Goal: Transaction & Acquisition: Purchase product/service

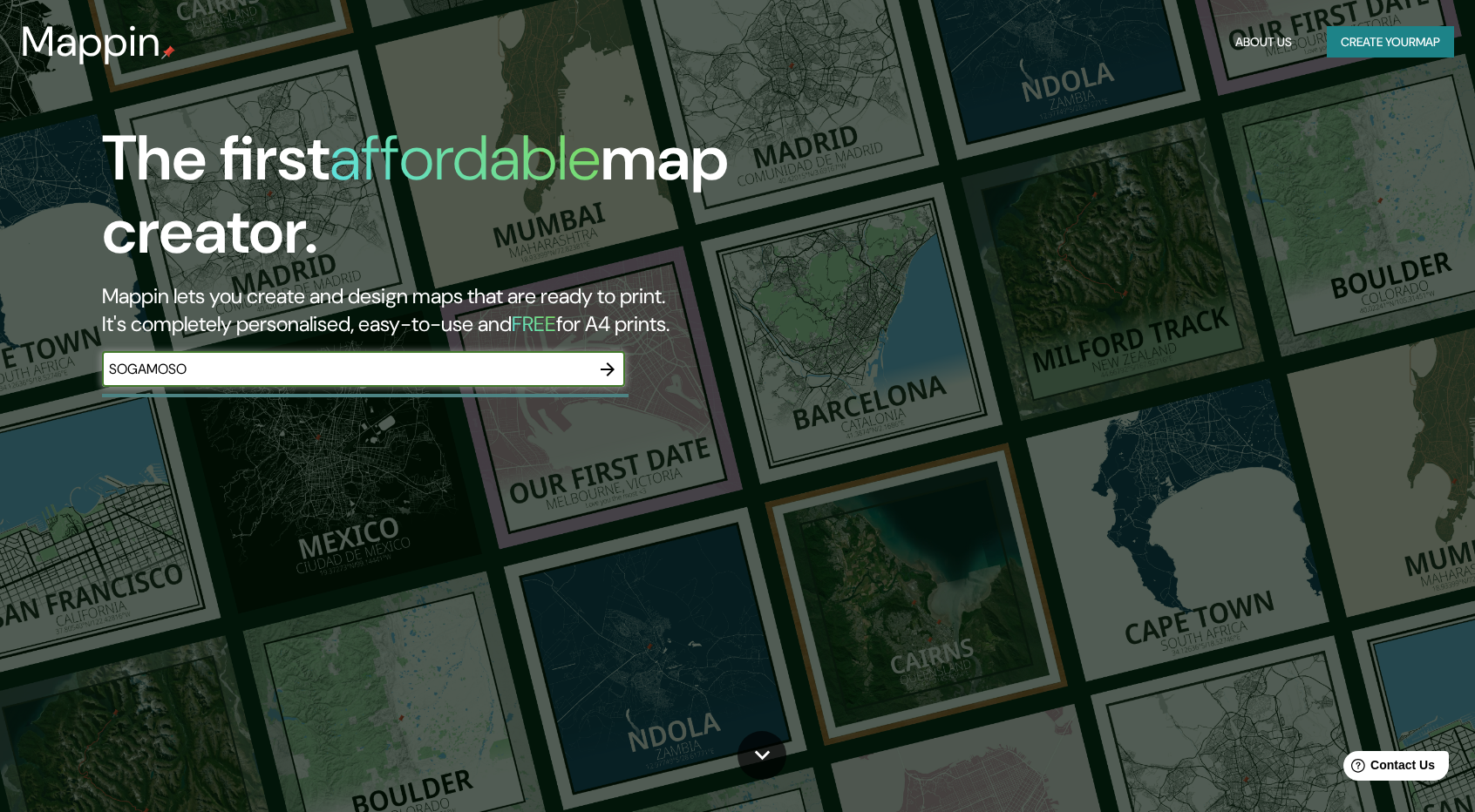
type input "SOGAMOSO"
click at [612, 378] on icon "button" at bounding box center [607, 369] width 21 height 21
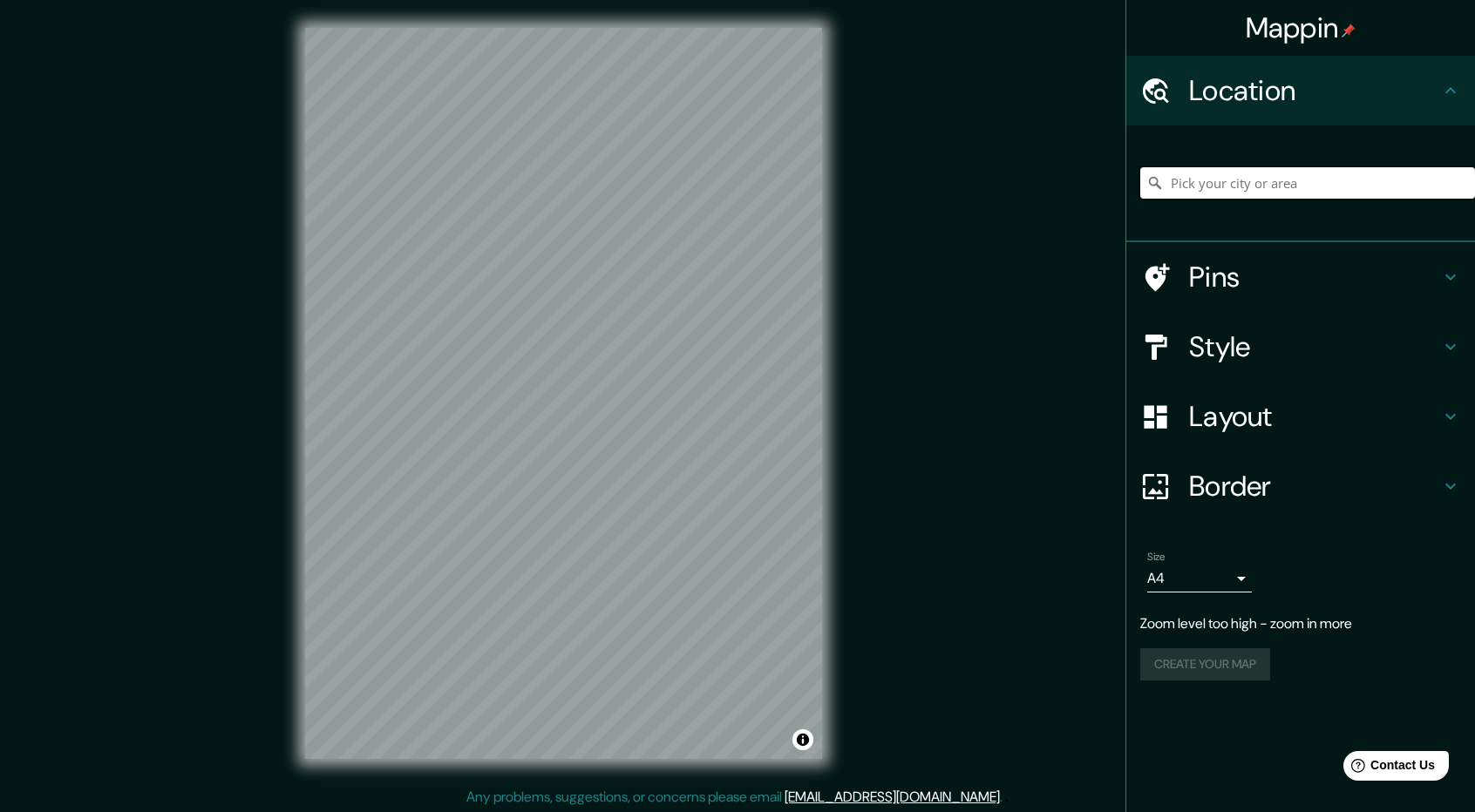
click at [1246, 188] on input "Pick your city or area" at bounding box center [1307, 182] width 335 height 31
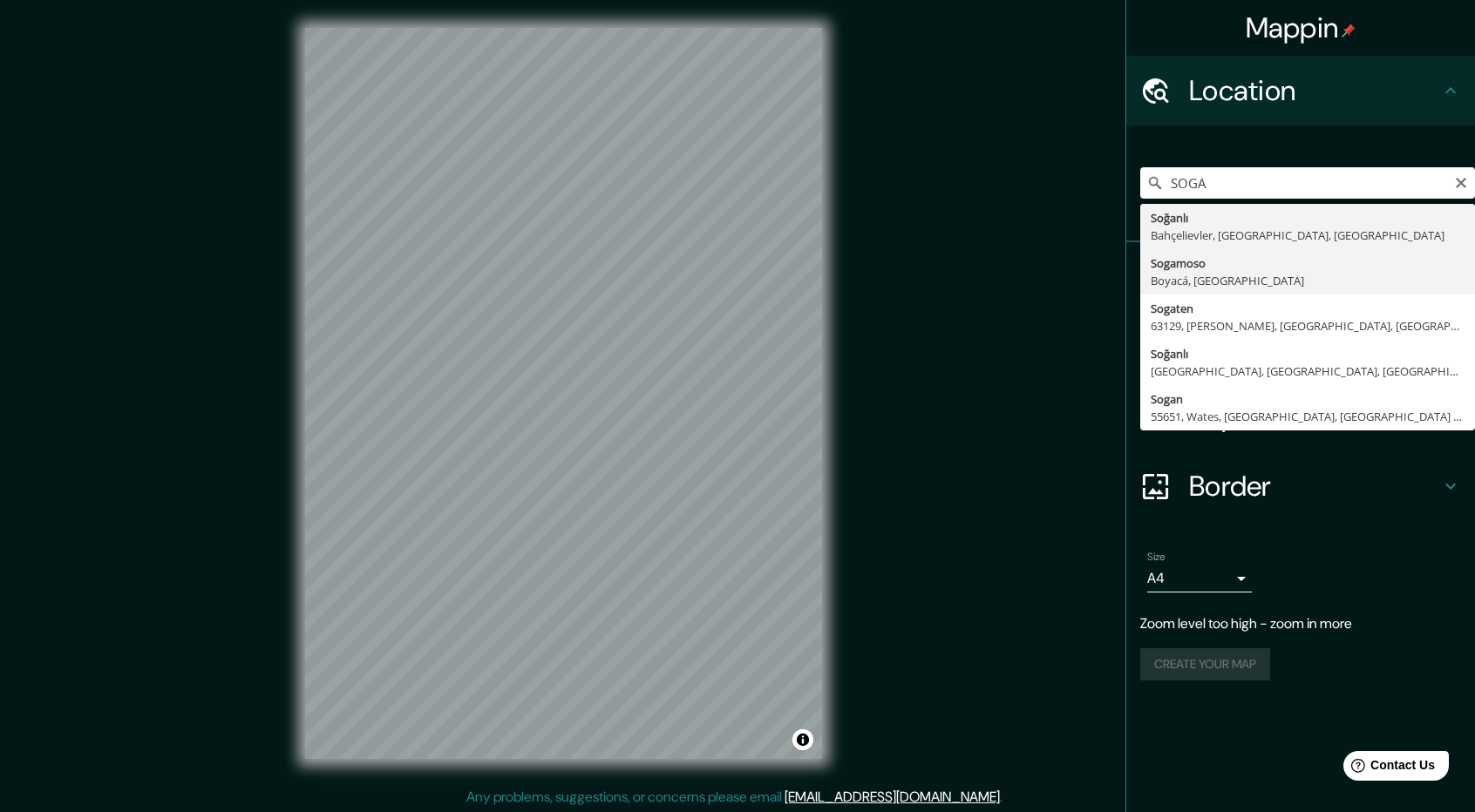
type input "Sogamoso, Boyacá, [GEOGRAPHIC_DATA]"
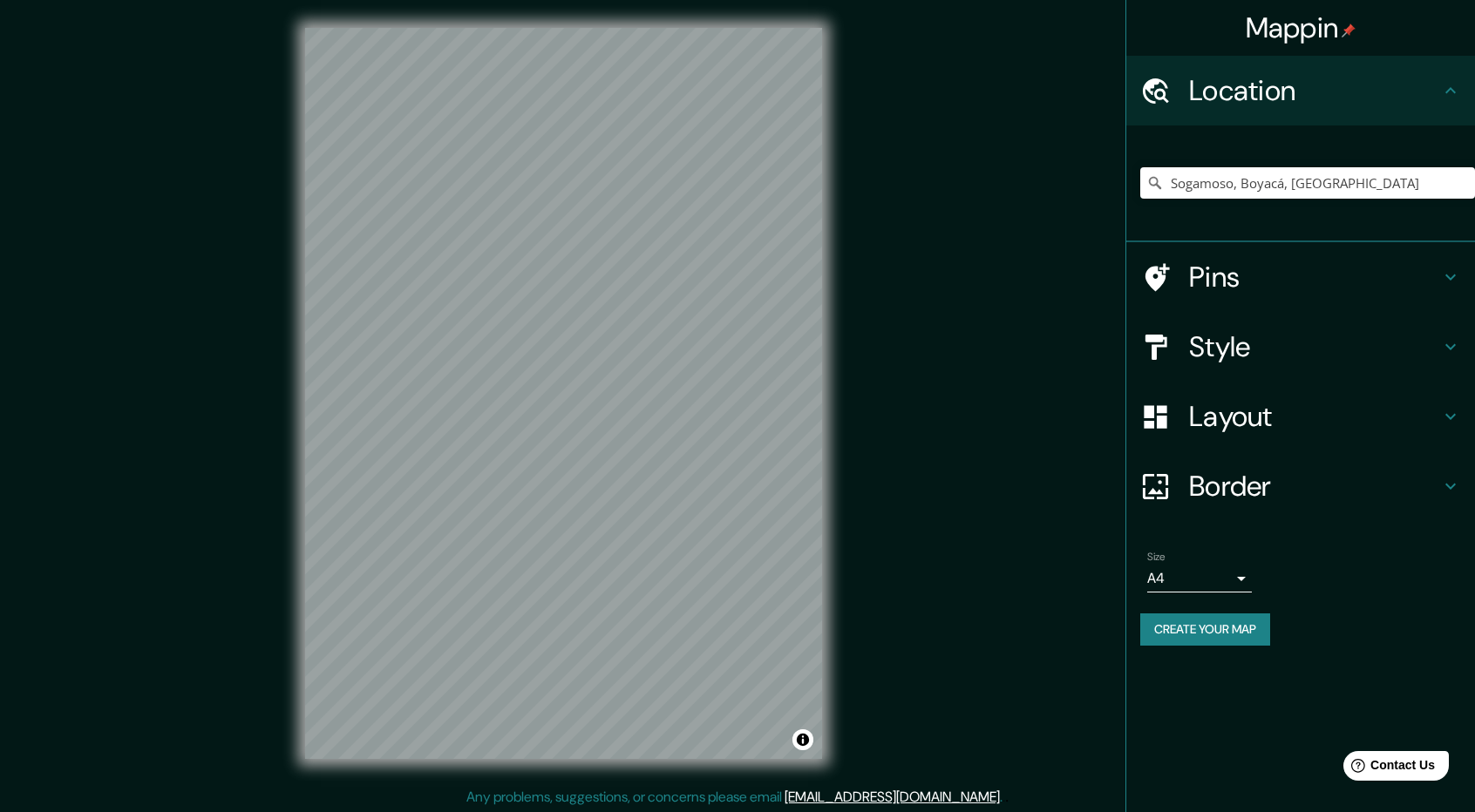
click at [1349, 279] on h4 "Pins" at bounding box center [1313, 277] width 251 height 35
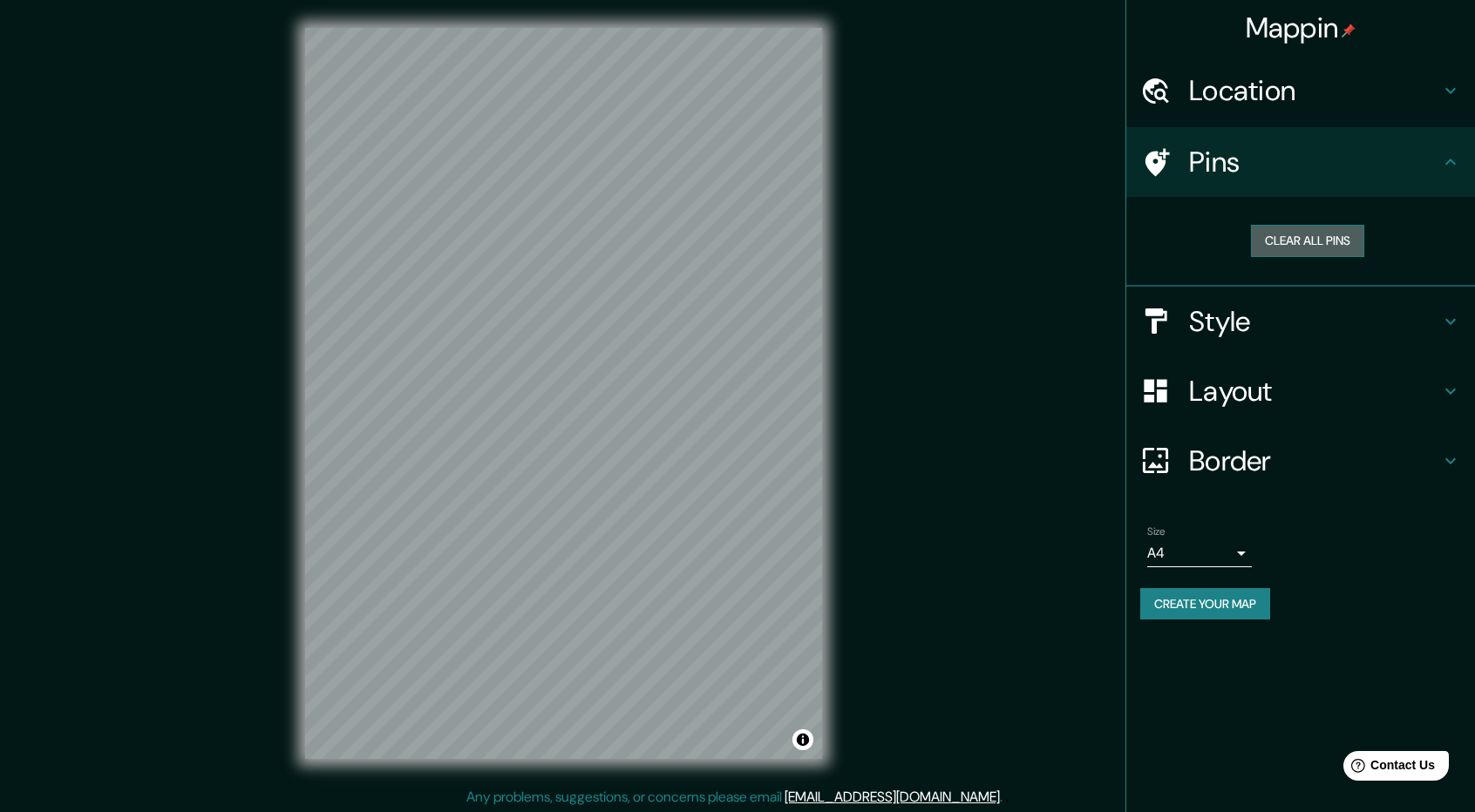
click at [1346, 245] on button "Clear all pins" at bounding box center [1307, 241] width 113 height 32
click at [1334, 306] on h4 "Style" at bounding box center [1313, 321] width 251 height 35
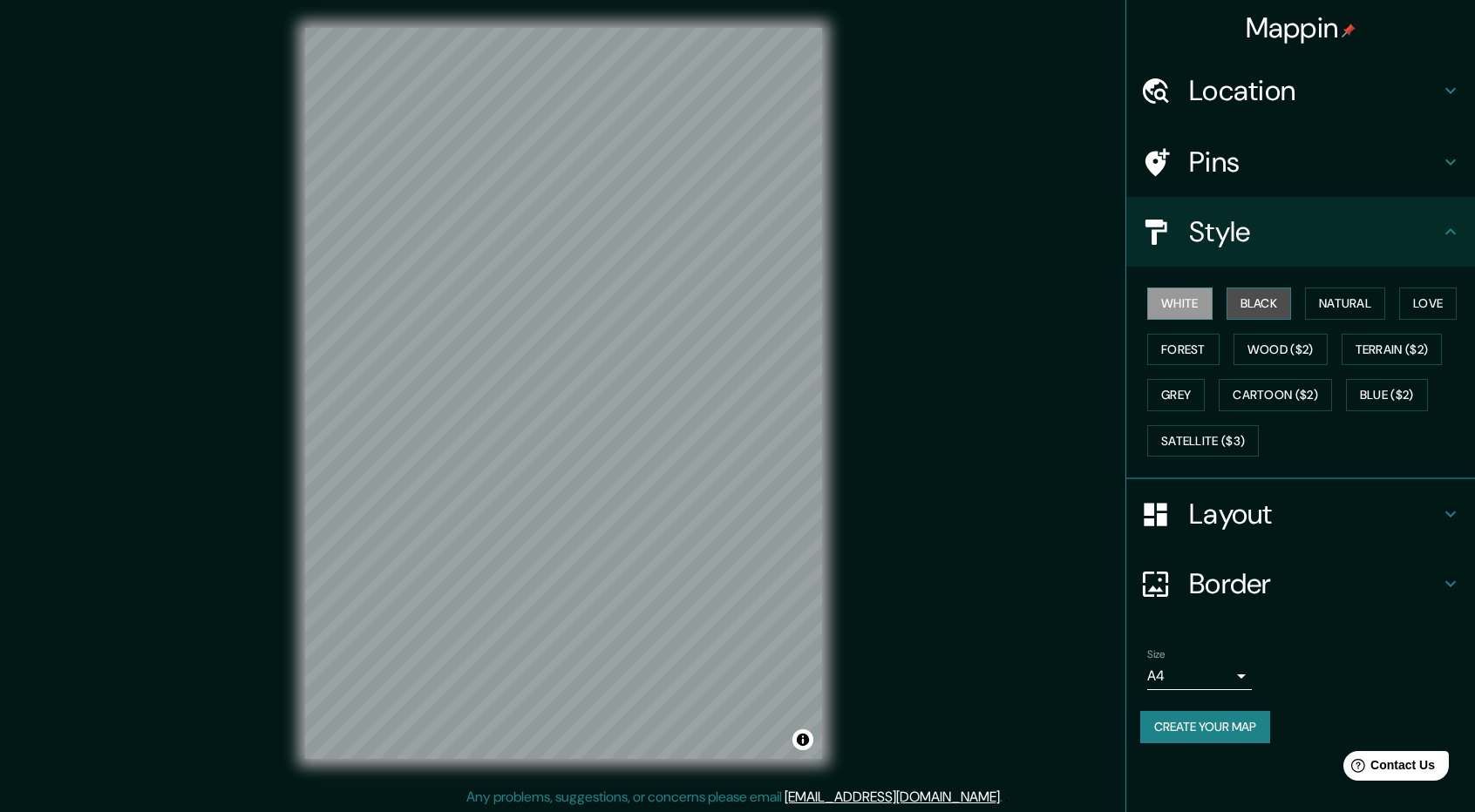
click at [1264, 305] on button "Black" at bounding box center [1258, 303] width 65 height 32
click at [1188, 299] on button "White" at bounding box center [1179, 303] width 65 height 32
click at [1373, 306] on button "Natural" at bounding box center [1345, 303] width 80 height 32
click at [1183, 305] on button "White" at bounding box center [1179, 303] width 65 height 32
click at [1426, 304] on button "Love" at bounding box center [1428, 303] width 57 height 32
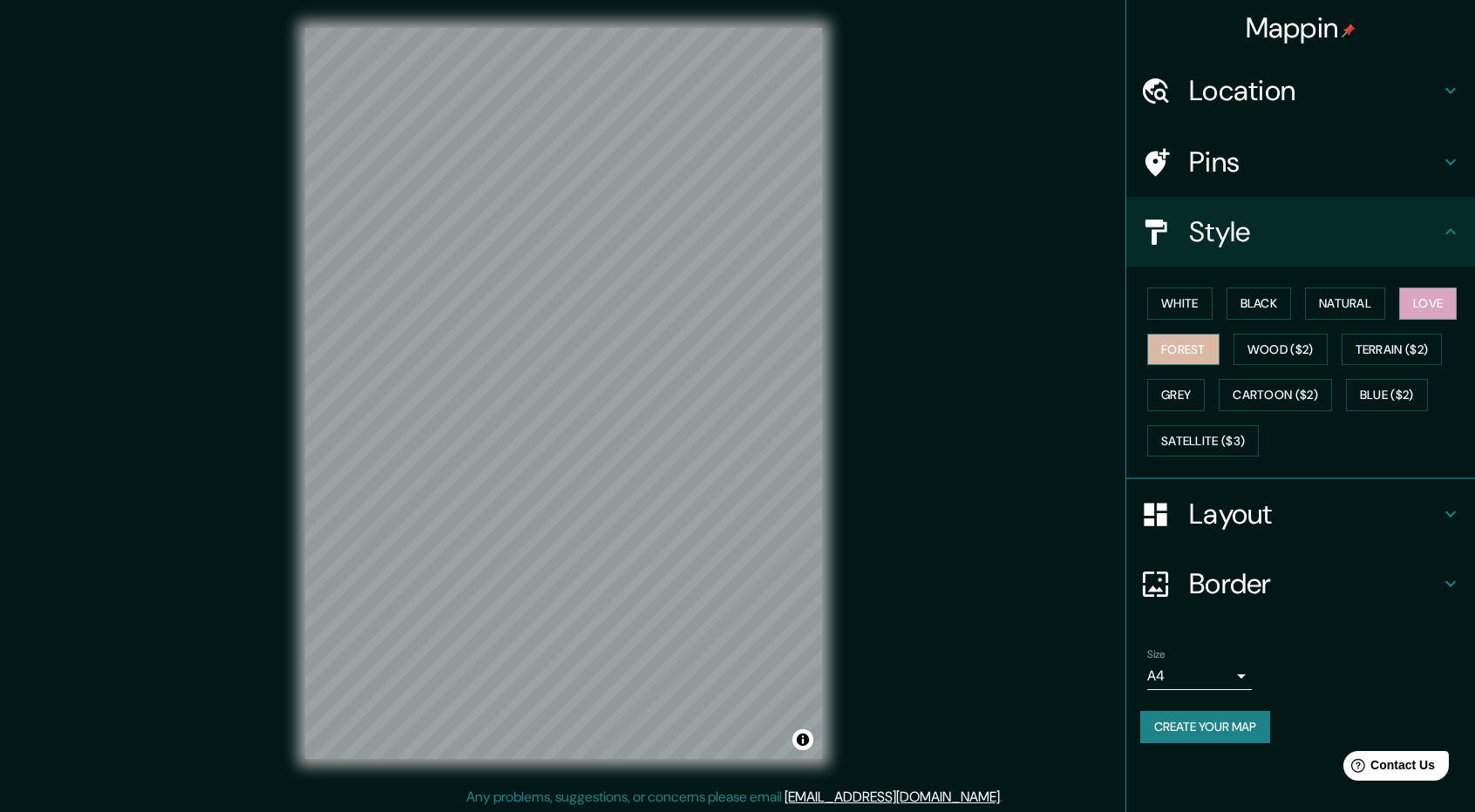
click at [1187, 352] on button "Forest" at bounding box center [1183, 350] width 72 height 32
click at [1255, 337] on button "Wood ($2)" at bounding box center [1279, 350] width 94 height 32
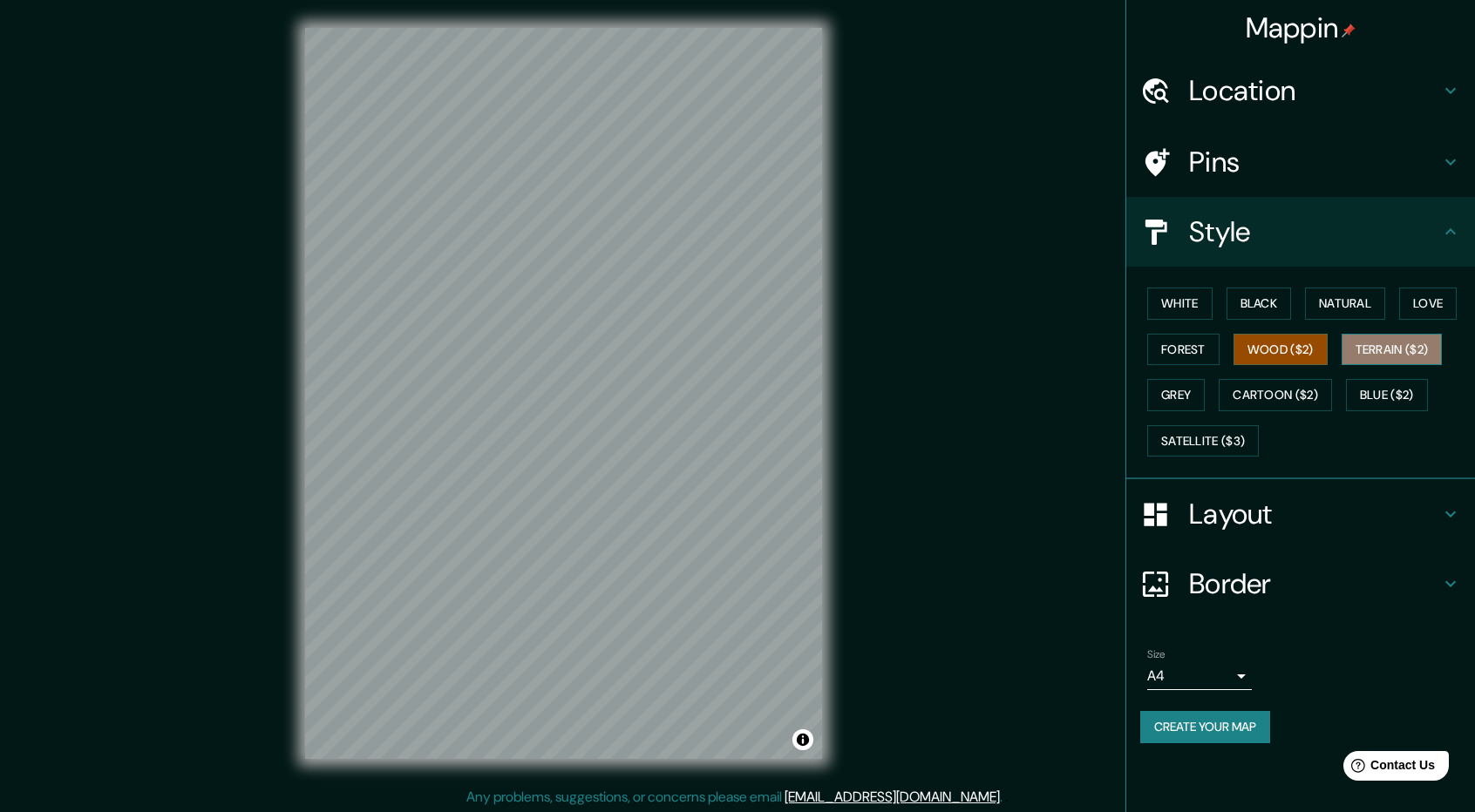
click at [1403, 347] on button "Terrain ($2)" at bounding box center [1391, 350] width 101 height 32
click at [1279, 402] on button "Cartoon ($2)" at bounding box center [1275, 395] width 113 height 32
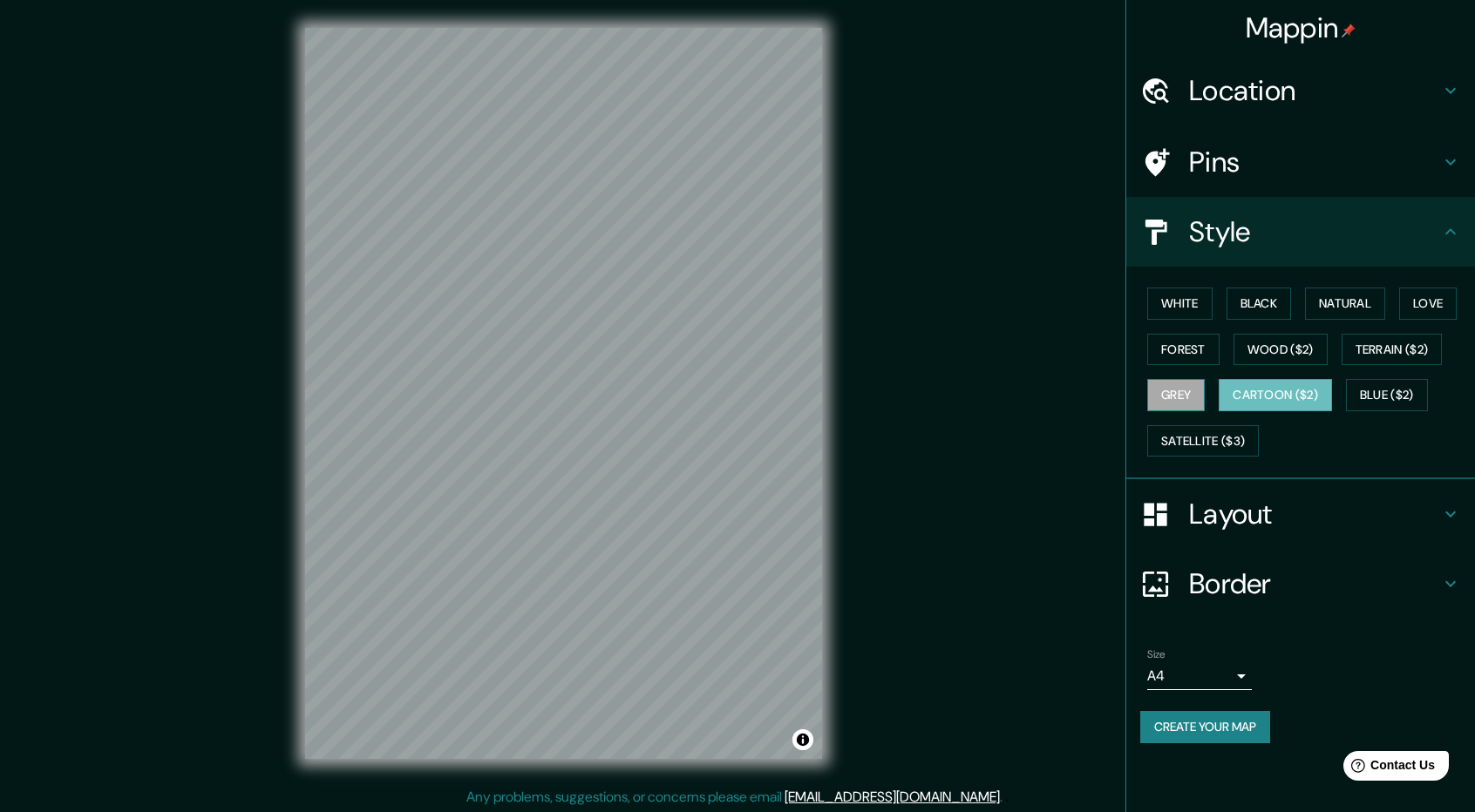
click at [1171, 397] on button "Grey" at bounding box center [1176, 395] width 57 height 32
click at [1238, 302] on button "Black" at bounding box center [1258, 303] width 65 height 32
click at [1191, 304] on button "White" at bounding box center [1179, 303] width 65 height 32
click at [1293, 499] on h4 "Layout" at bounding box center [1313, 513] width 251 height 35
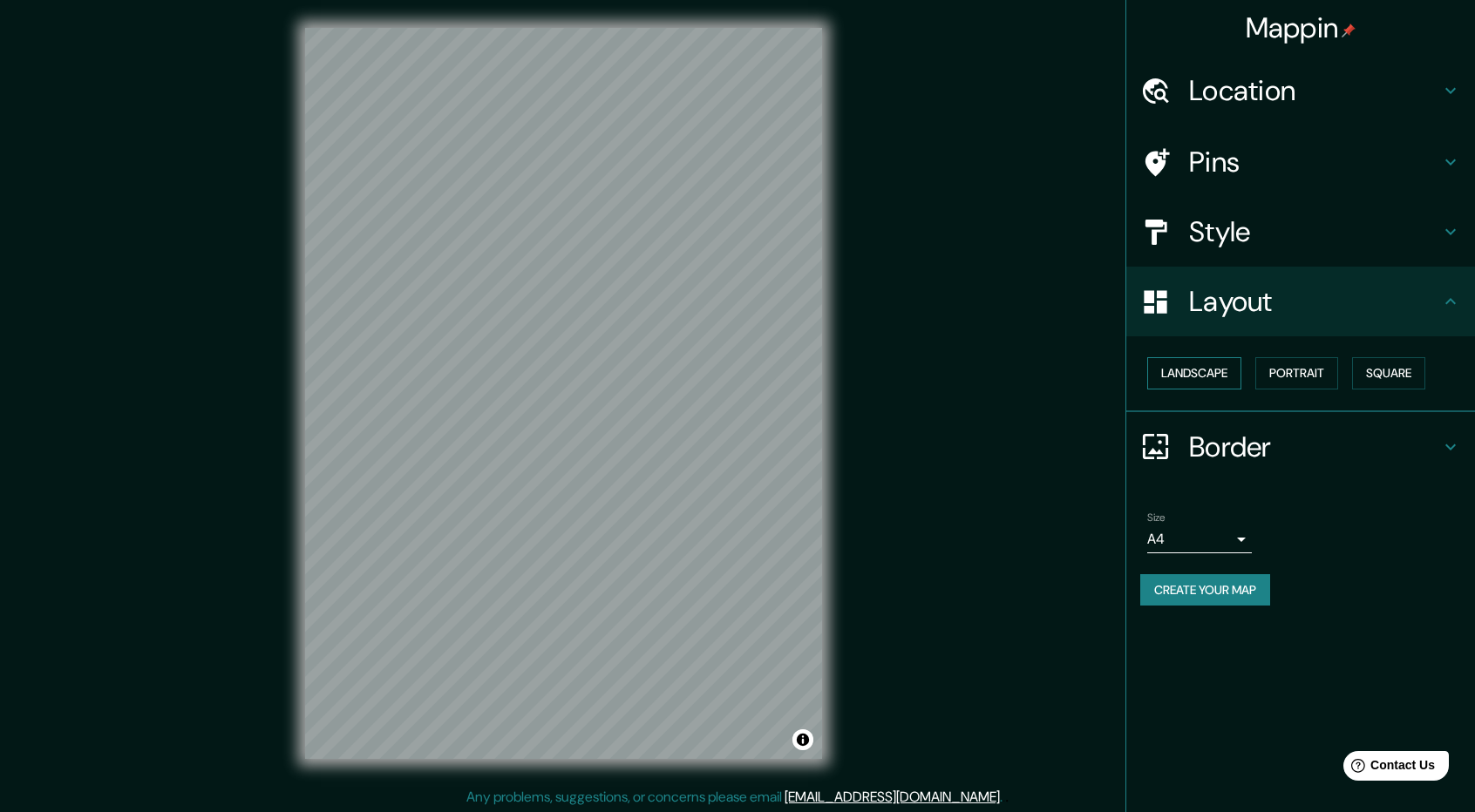
click at [1229, 377] on button "Landscape" at bounding box center [1194, 373] width 94 height 32
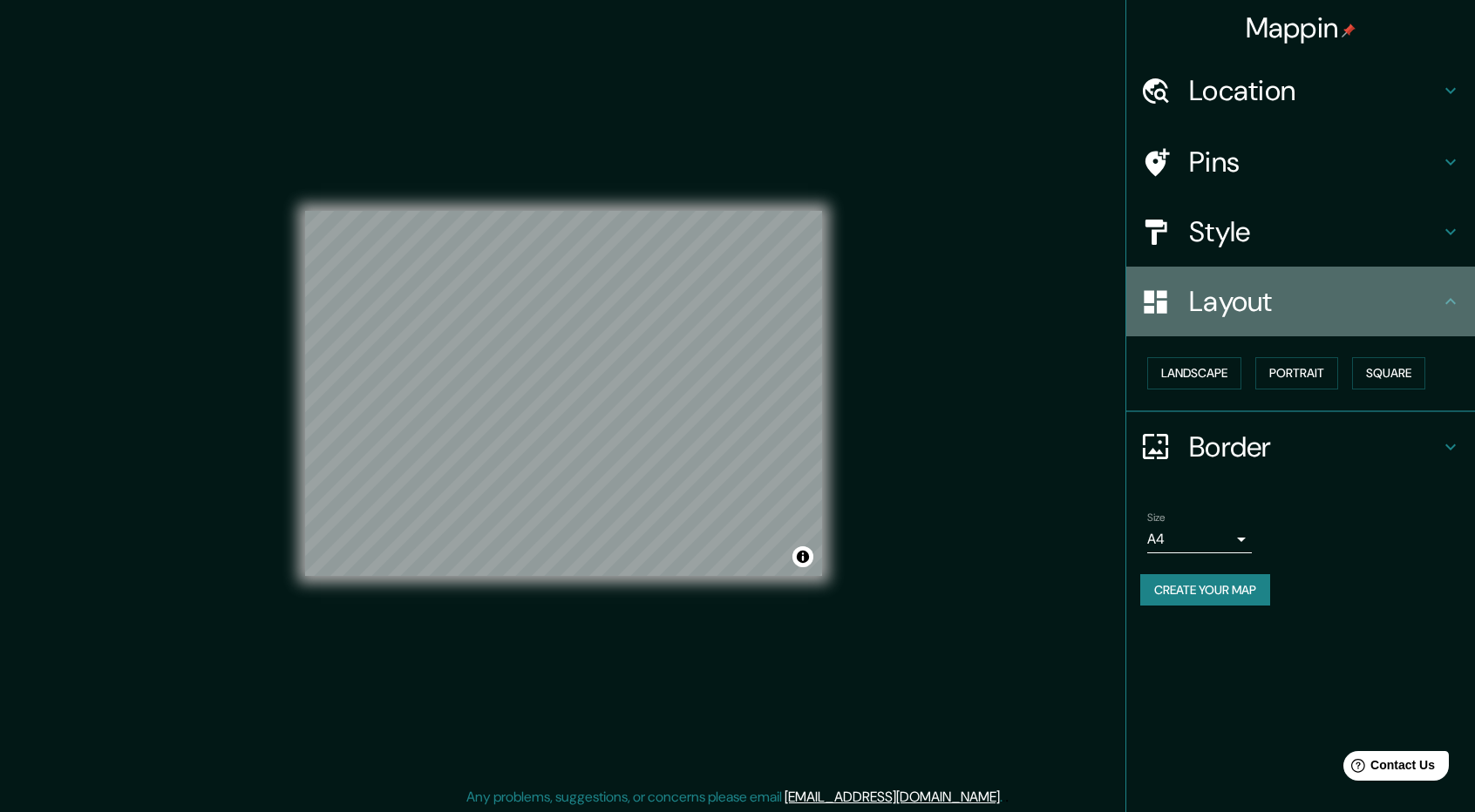
click at [1431, 311] on h4 "Layout" at bounding box center [1313, 301] width 251 height 35
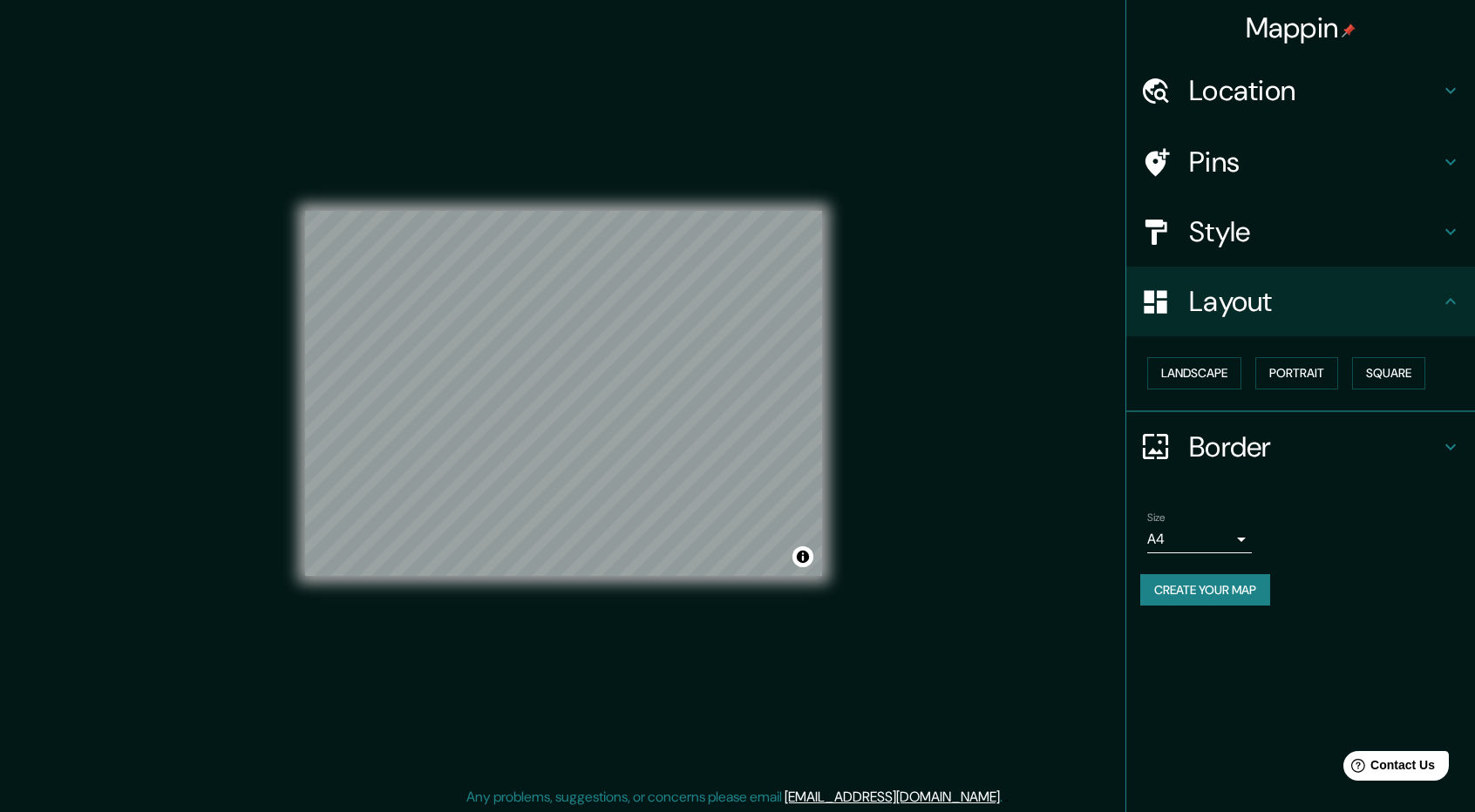
click at [1429, 311] on h4 "Layout" at bounding box center [1313, 301] width 251 height 35
click at [1452, 243] on div "Style" at bounding box center [1300, 232] width 348 height 70
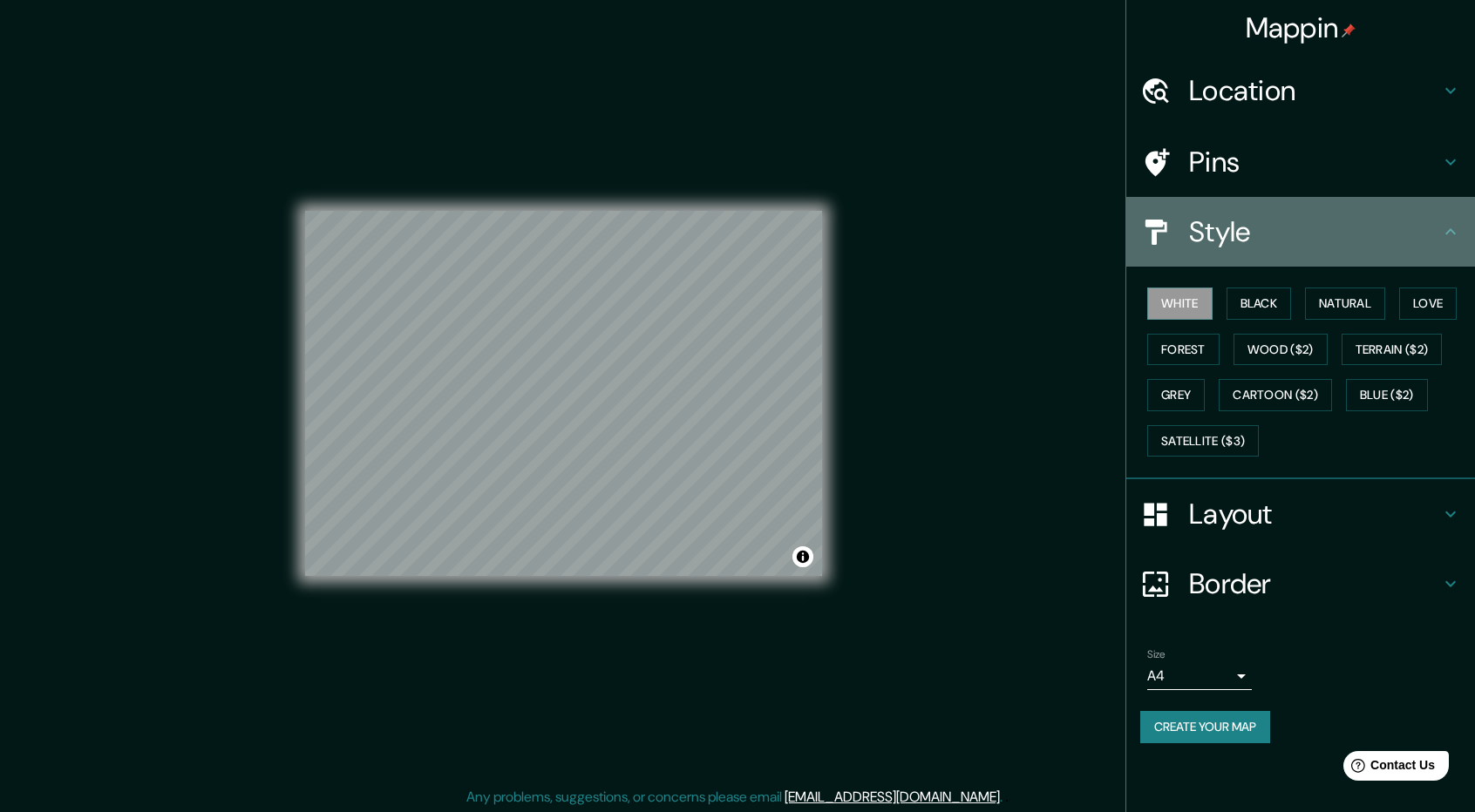
click at [1452, 243] on div "Style" at bounding box center [1300, 232] width 348 height 70
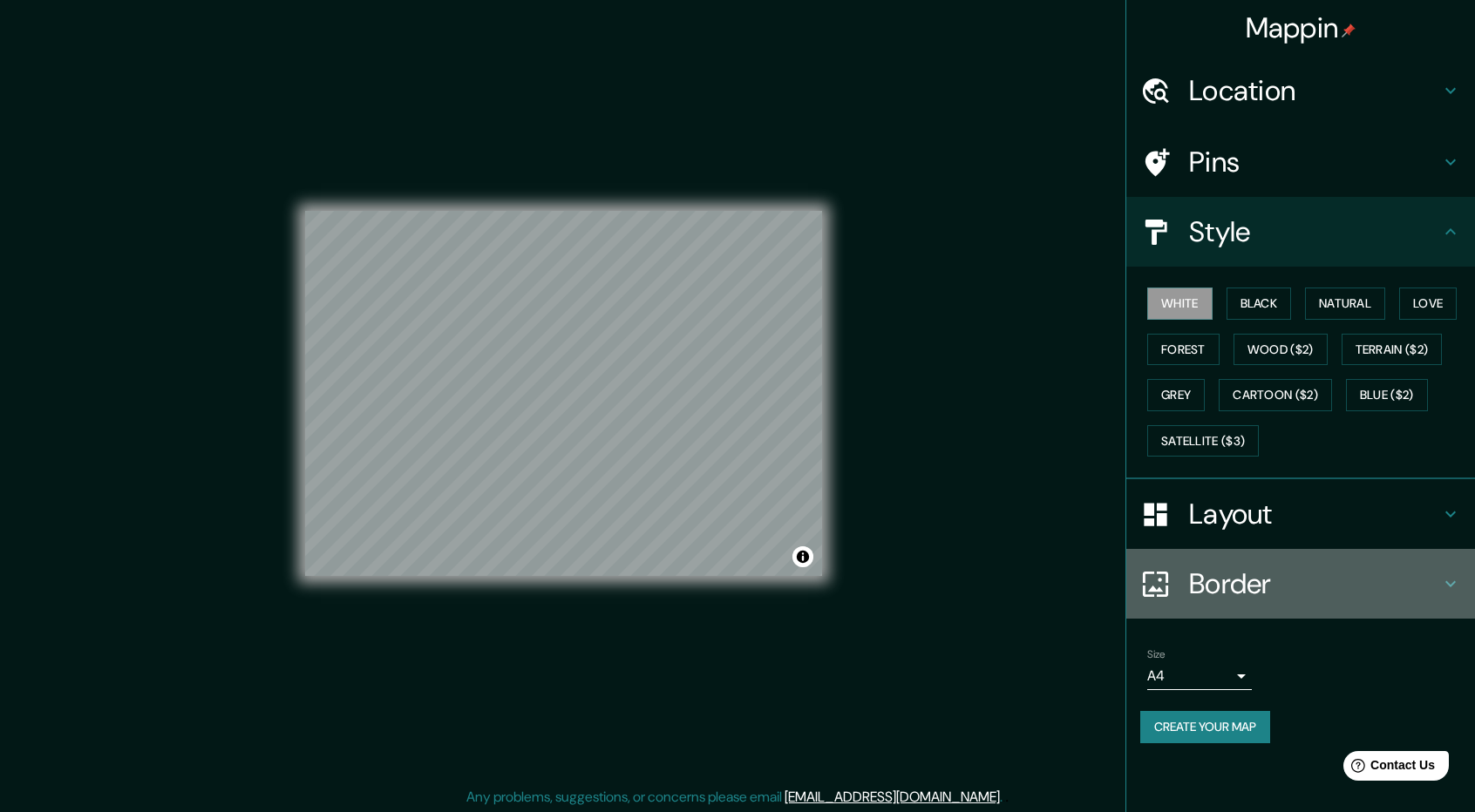
click at [1416, 572] on h4 "Border" at bounding box center [1313, 583] width 251 height 35
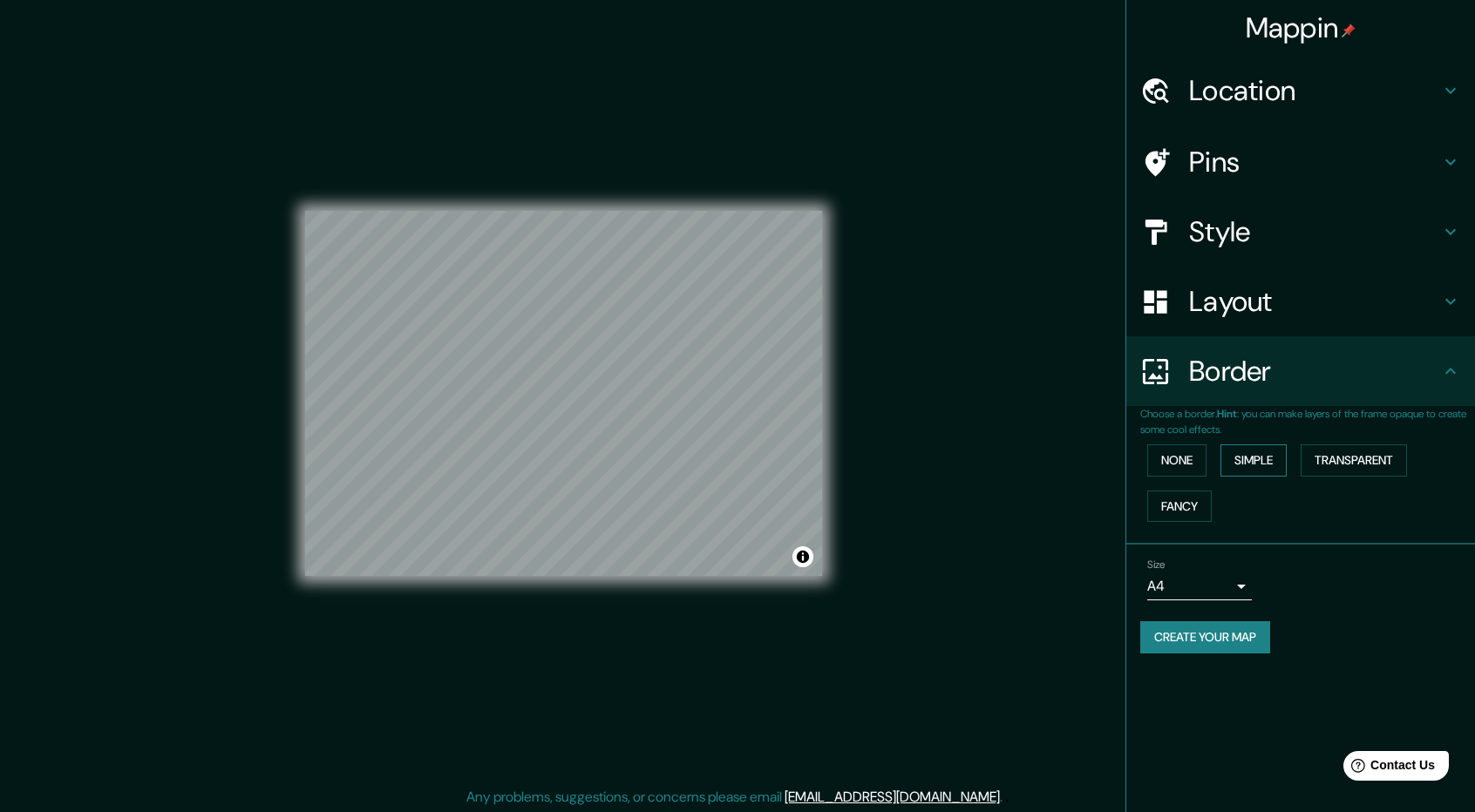
click at [1269, 458] on button "Simple" at bounding box center [1253, 460] width 66 height 32
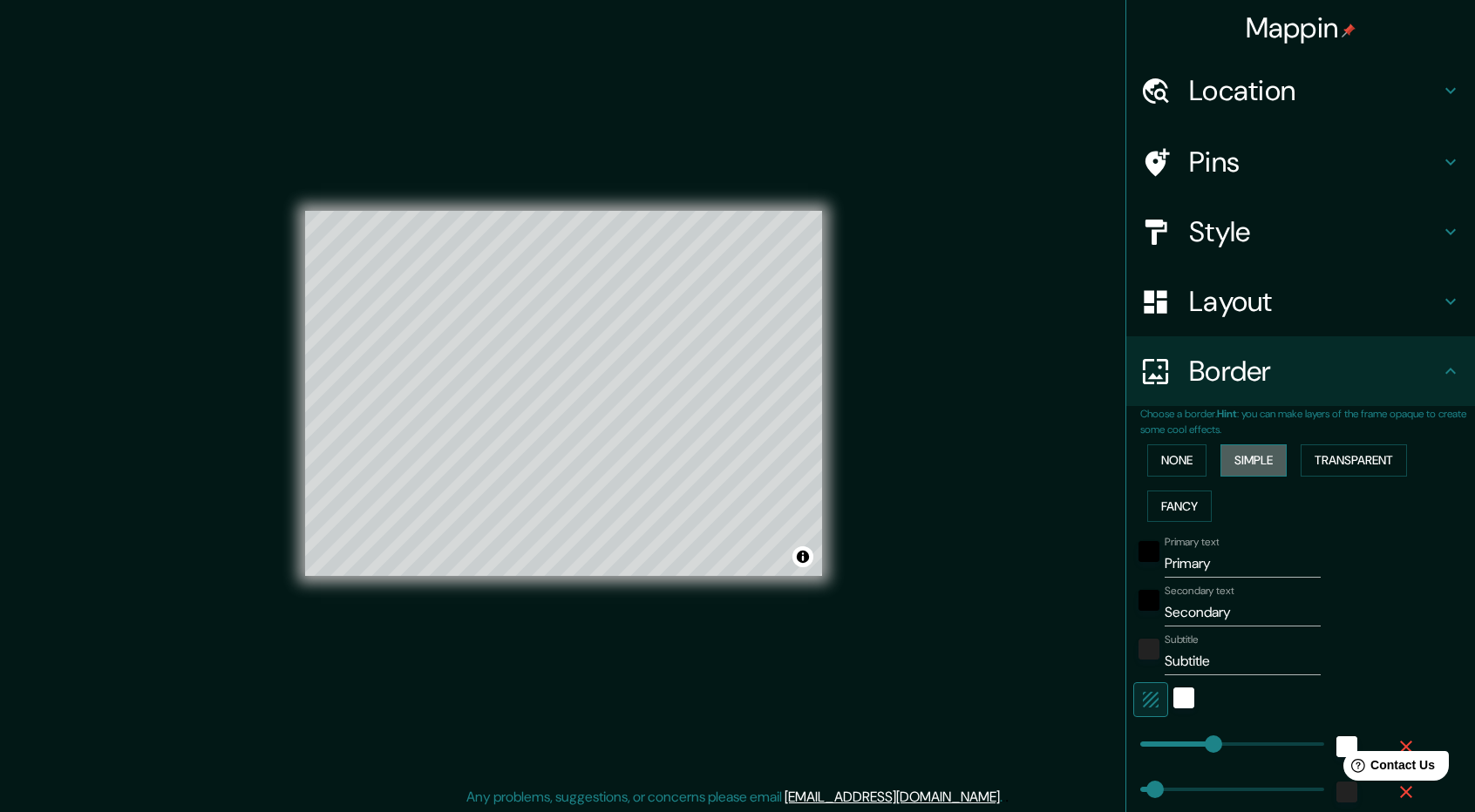
click at [1269, 458] on button "Simple" at bounding box center [1253, 460] width 66 height 32
type input "237"
type input "47"
click at [1184, 458] on button "None" at bounding box center [1177, 460] width 59 height 32
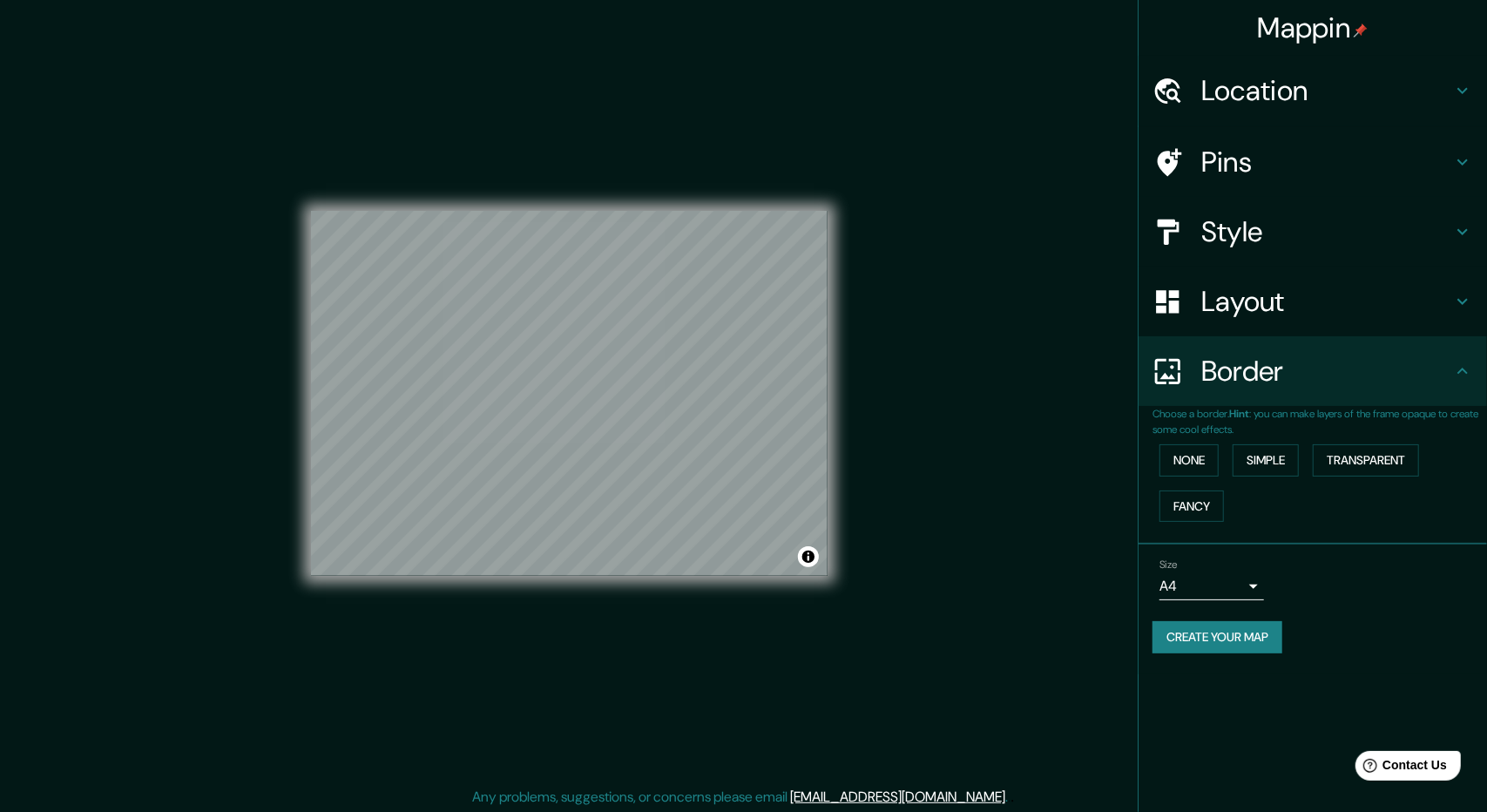
click at [1234, 595] on body "Mappin Location [GEOGRAPHIC_DATA], [GEOGRAPHIC_DATA], [GEOGRAPHIC_DATA] Pins St…" at bounding box center [744, 406] width 1487 height 812
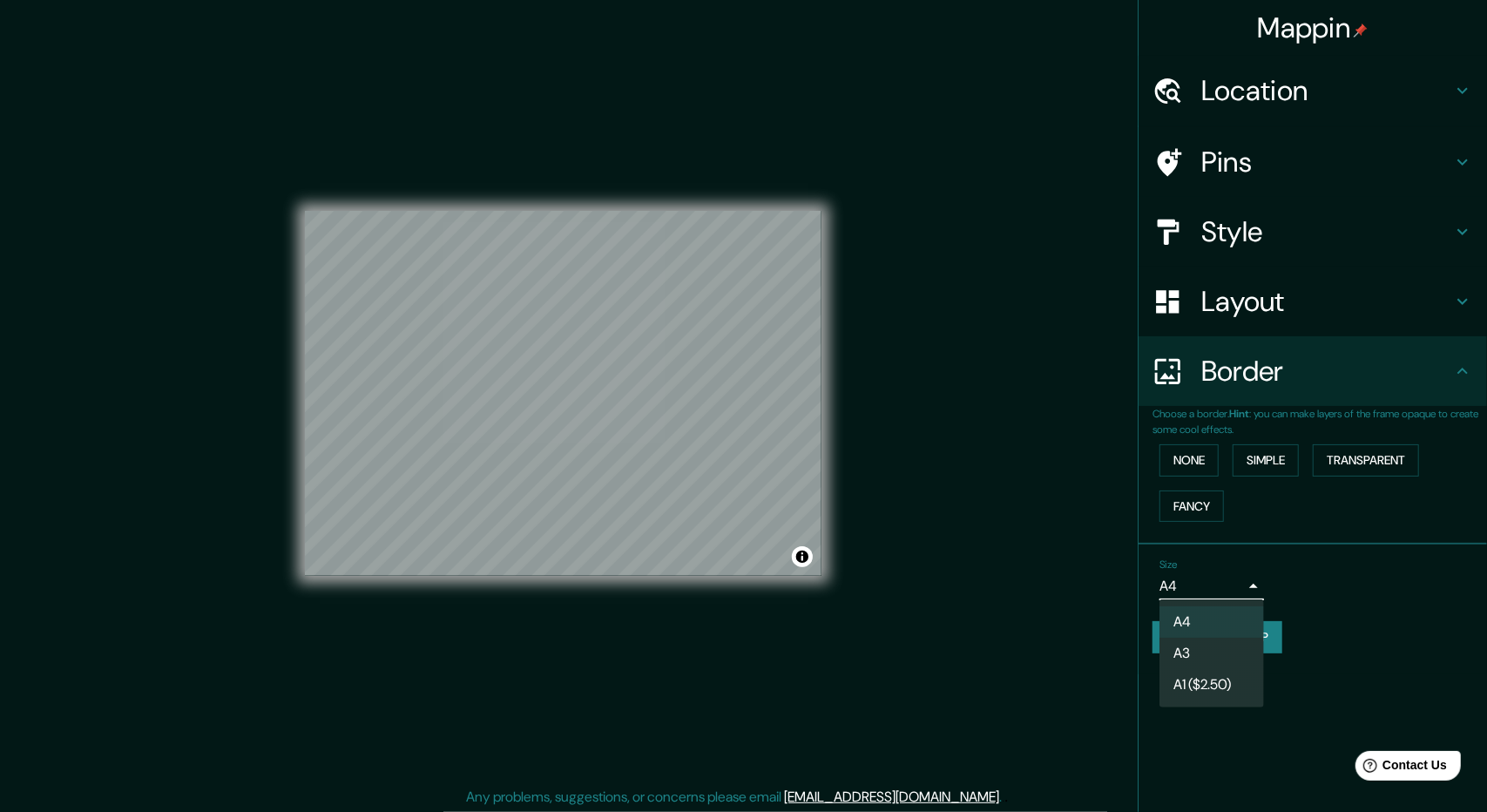
click at [1228, 640] on li "A3" at bounding box center [1211, 652] width 104 height 31
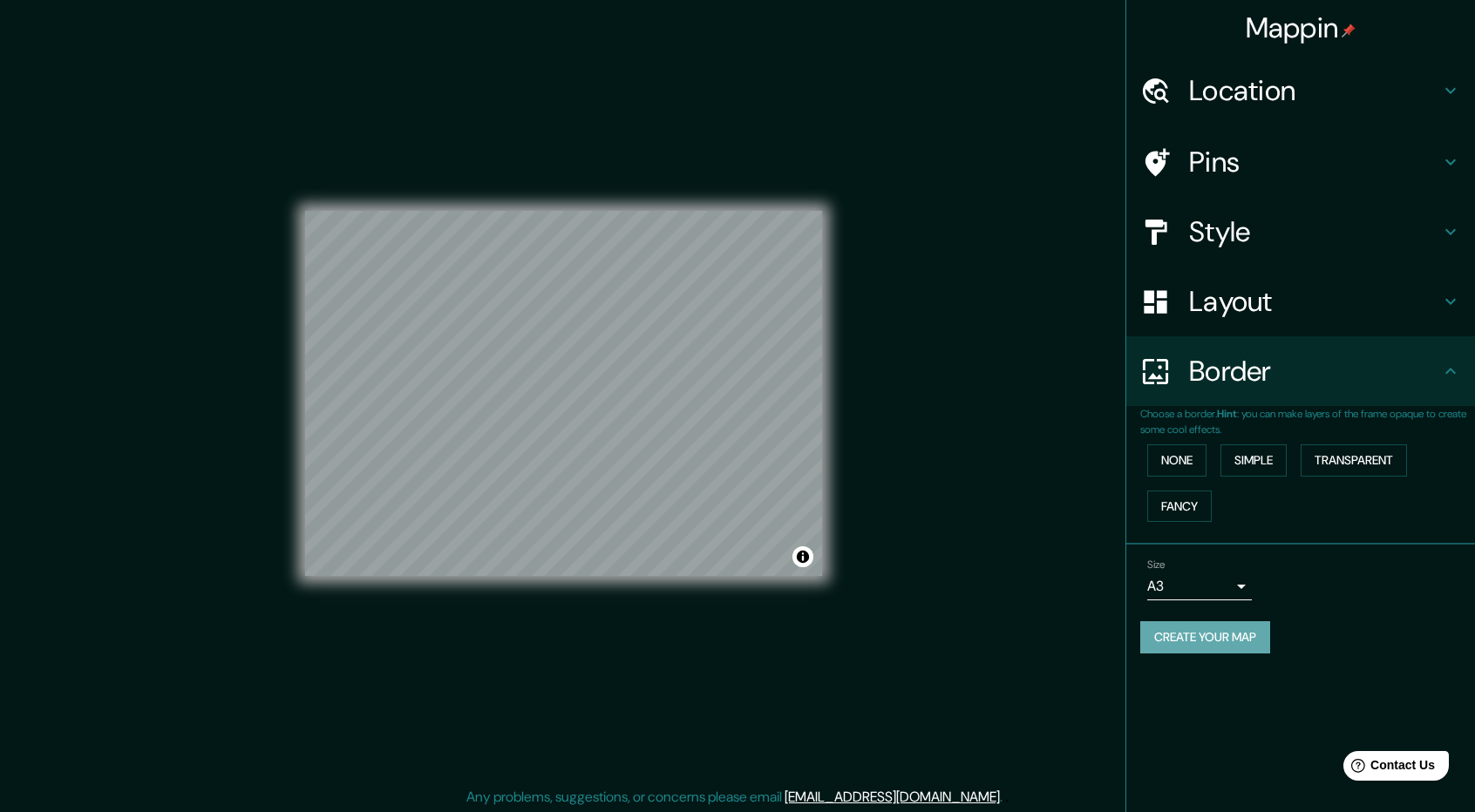
click at [1218, 629] on button "Create your map" at bounding box center [1204, 637] width 129 height 32
click at [1201, 643] on button "Create your map" at bounding box center [1204, 637] width 129 height 32
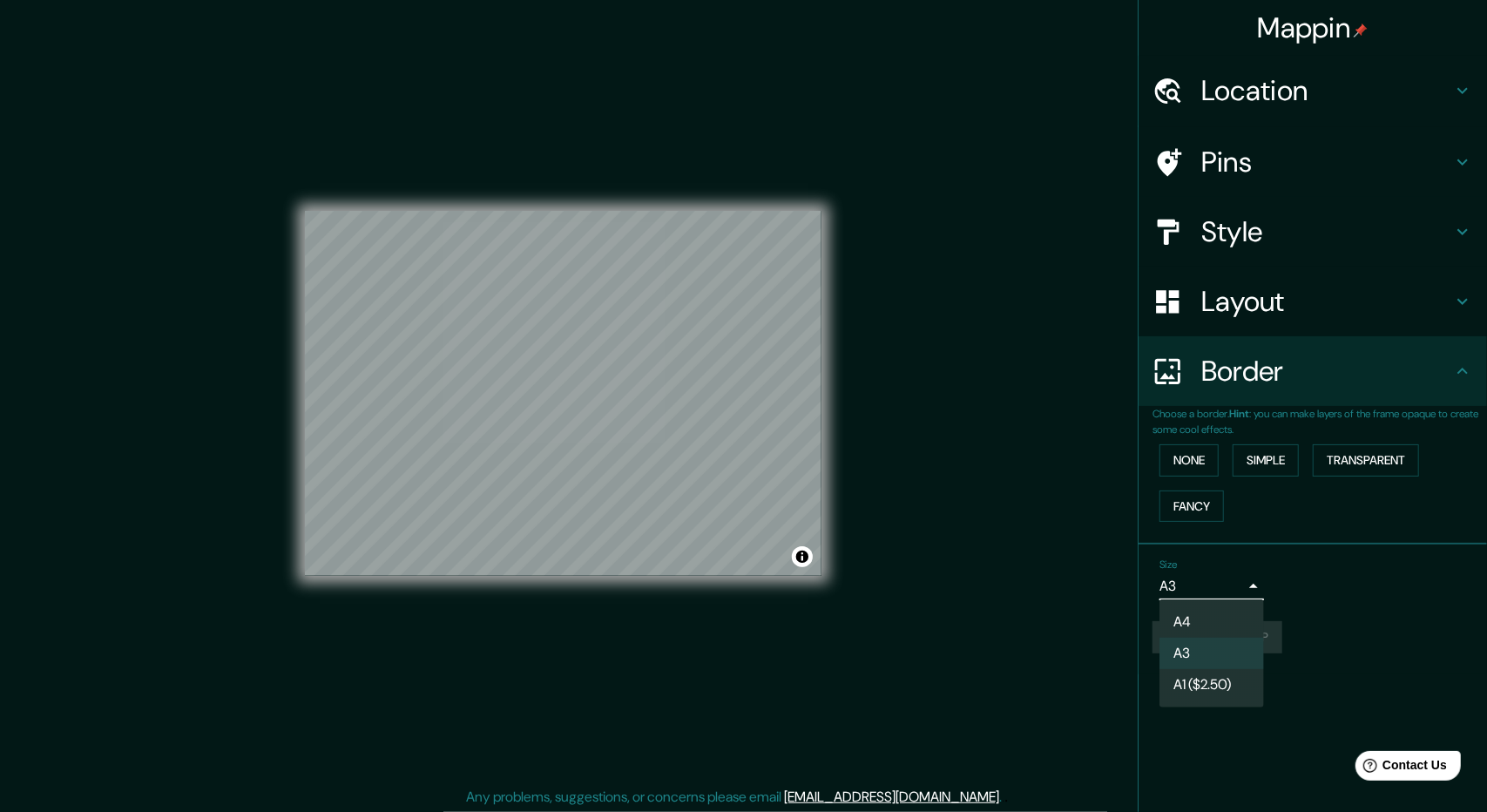
click at [1241, 579] on body "Mappin Location [GEOGRAPHIC_DATA], [GEOGRAPHIC_DATA], [GEOGRAPHIC_DATA] Pins St…" at bounding box center [744, 406] width 1487 height 812
click at [1217, 617] on li "A4" at bounding box center [1211, 621] width 104 height 31
type input "single"
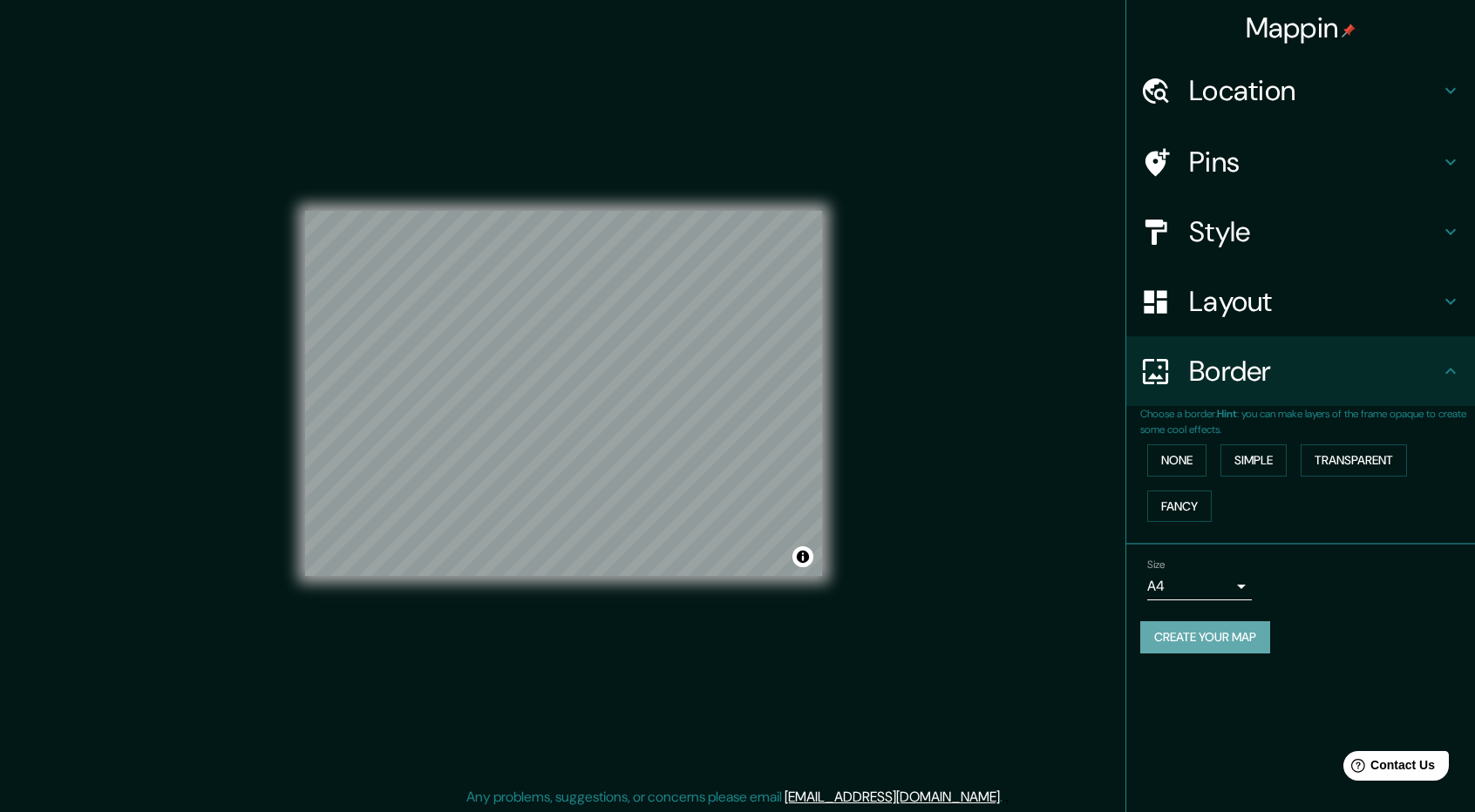
click at [1212, 630] on button "Create your map" at bounding box center [1204, 637] width 129 height 32
click at [1245, 629] on button "Create your map" at bounding box center [1204, 637] width 129 height 32
click at [1398, 232] on h4 "Style" at bounding box center [1313, 231] width 251 height 35
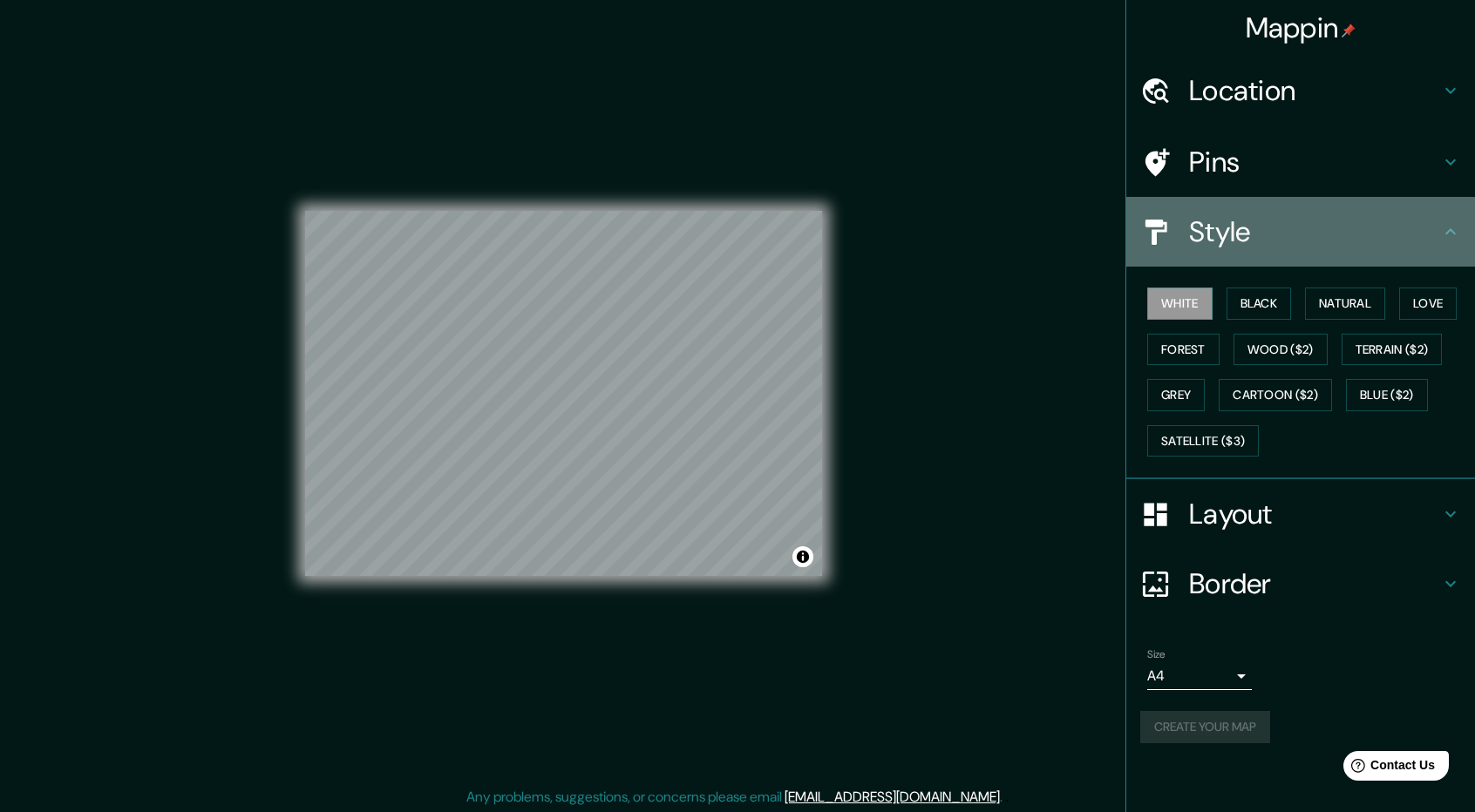
click at [1397, 232] on h4 "Style" at bounding box center [1313, 231] width 251 height 35
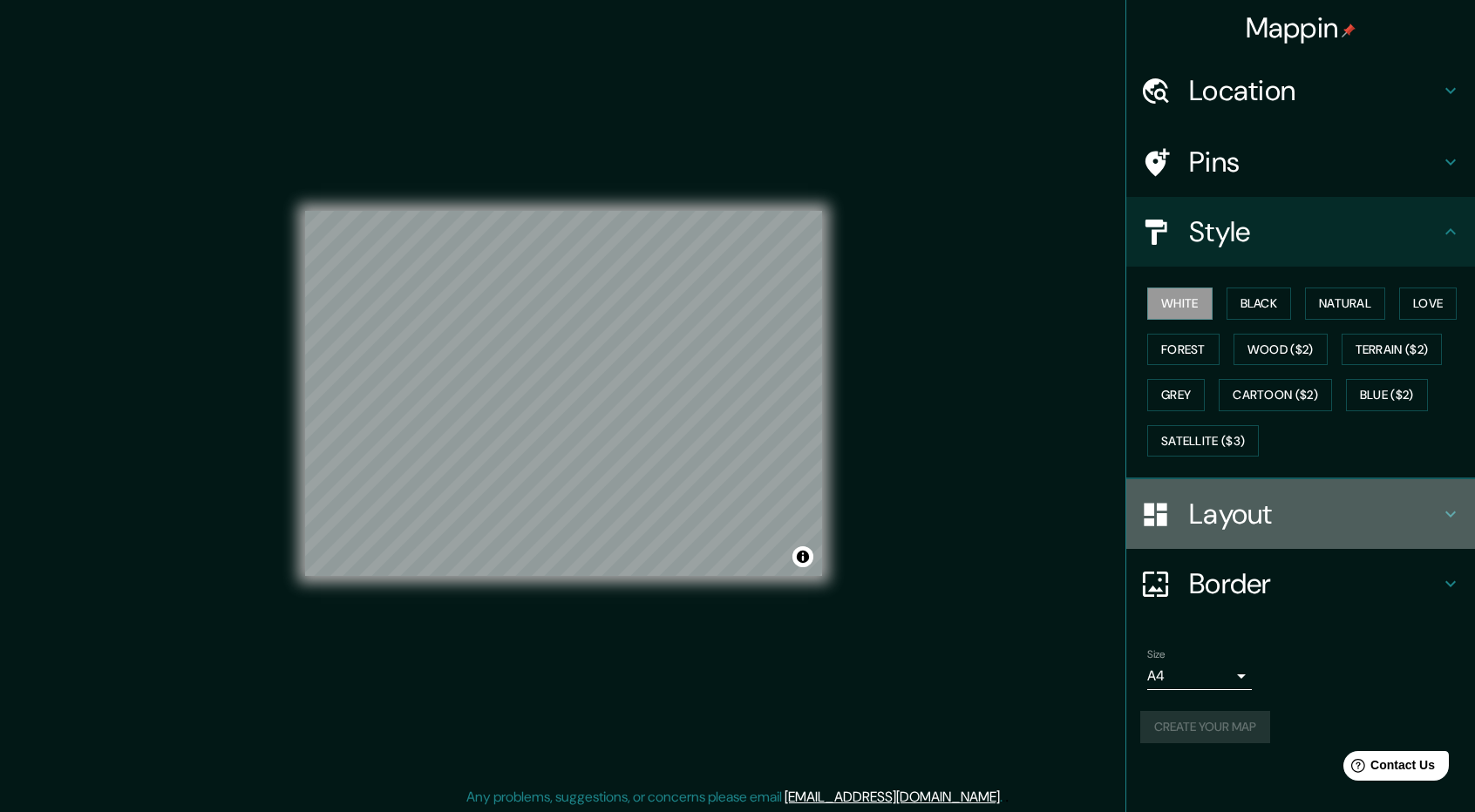
click at [1283, 515] on h4 "Layout" at bounding box center [1313, 513] width 251 height 35
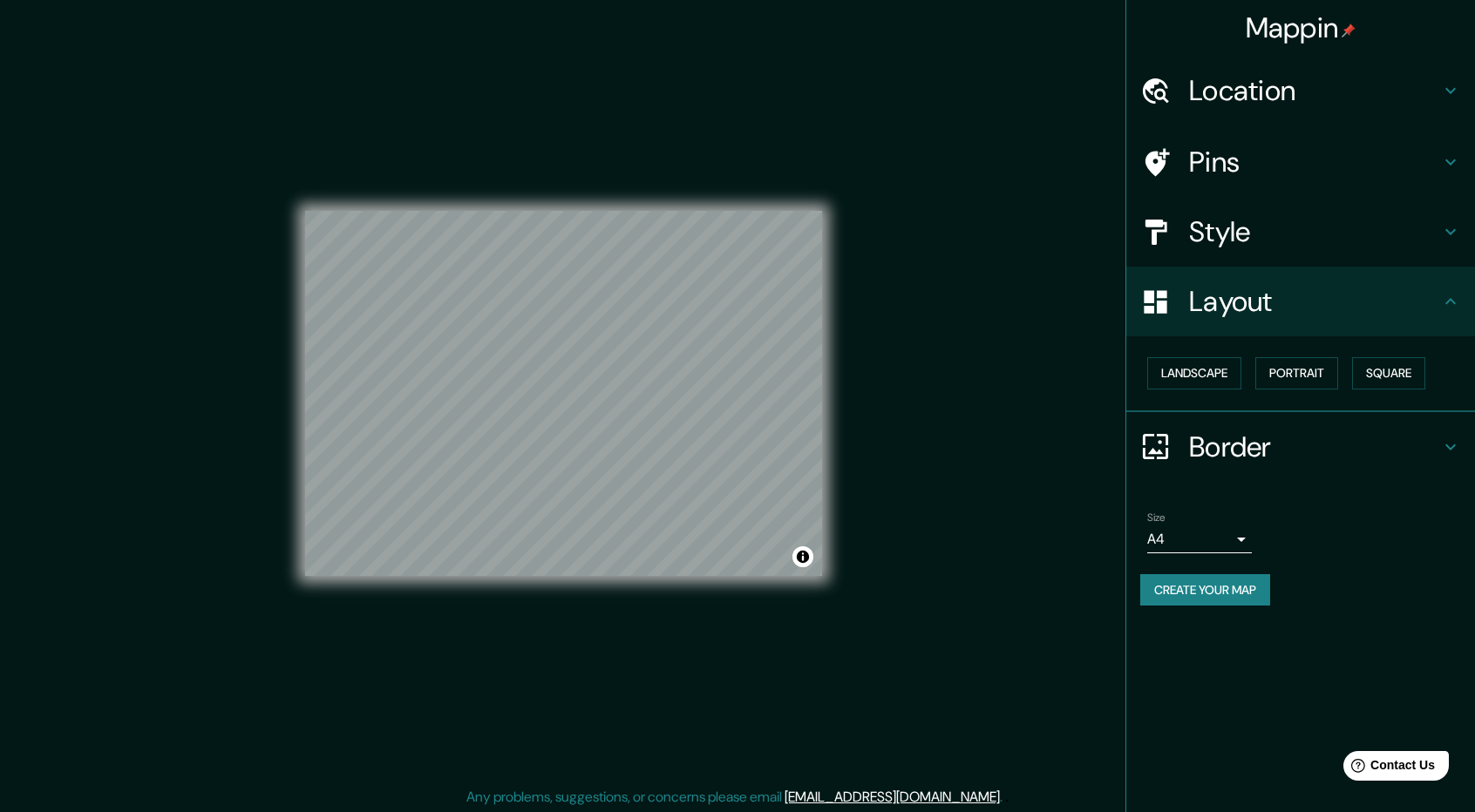
click at [1246, 579] on button "Create your map" at bounding box center [1204, 590] width 129 height 32
drag, startPoint x: 859, startPoint y: 576, endPoint x: 858, endPoint y: 632, distance: 56.0
click at [855, 634] on div "Mappin Location [GEOGRAPHIC_DATA], [GEOGRAPHIC_DATA], [GEOGRAPHIC_DATA] Pins St…" at bounding box center [738, 407] width 1475 height 815
click at [807, 560] on button "Toggle attribution" at bounding box center [802, 556] width 21 height 21
